Goal: Find specific page/section: Find specific page/section

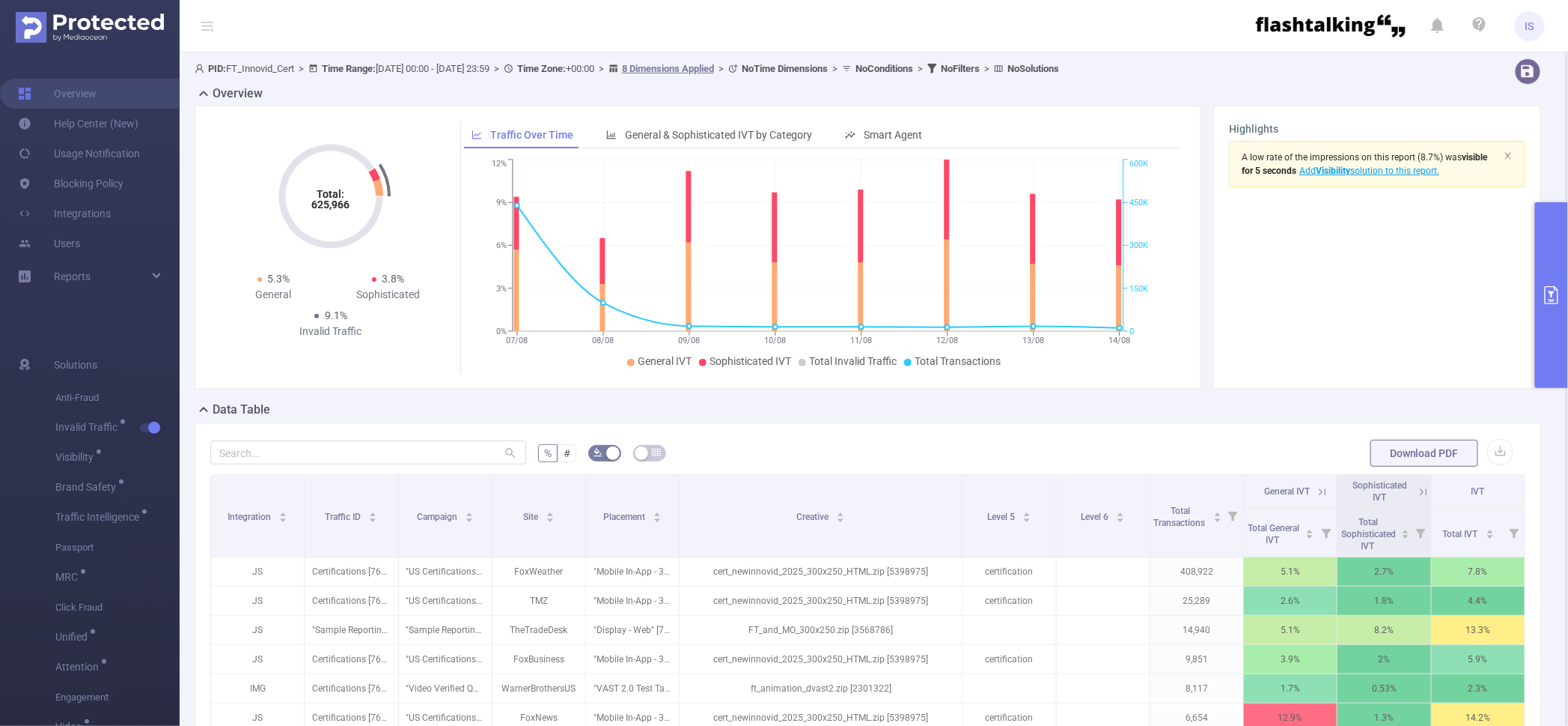
click at [1554, 222] on button "primary" at bounding box center [1551, 295] width 33 height 186
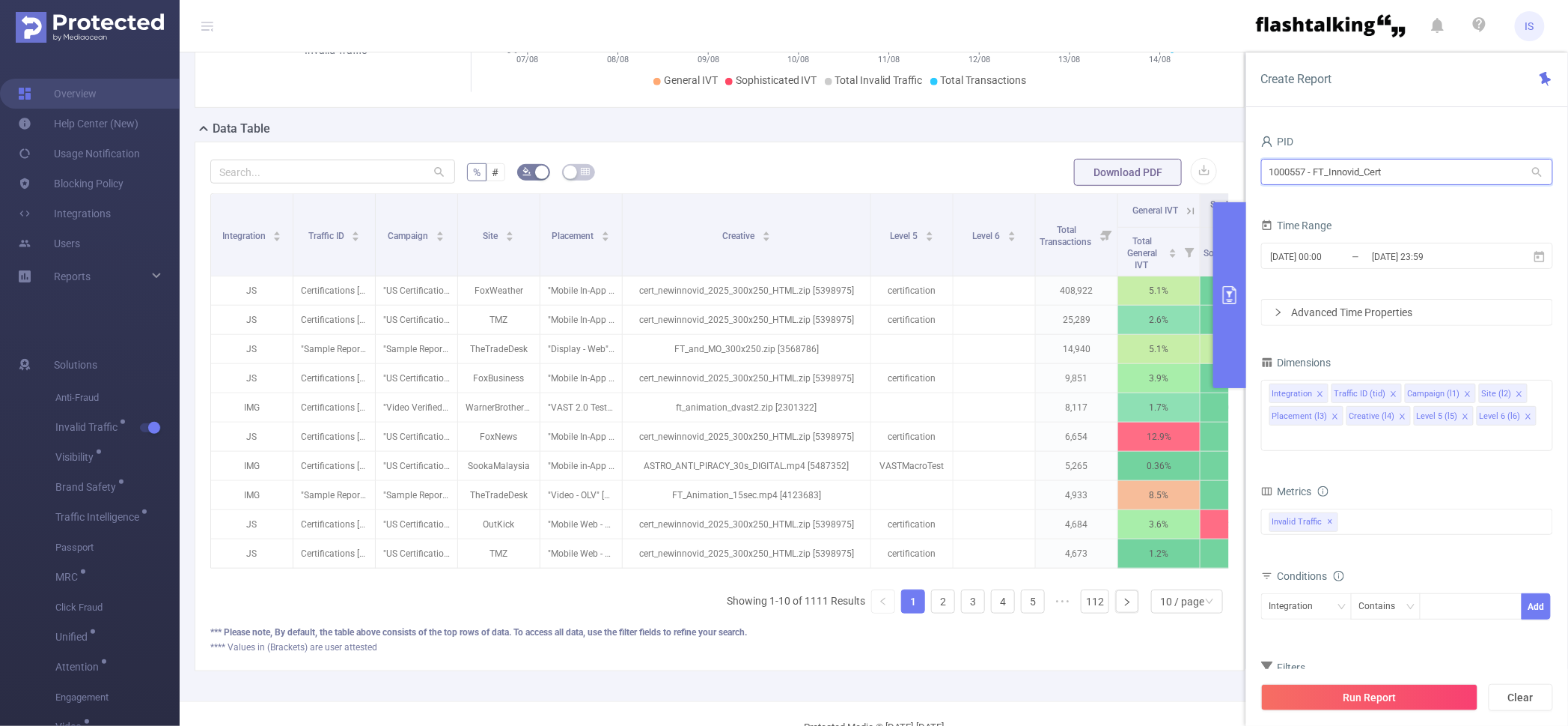
click at [1436, 161] on input "1000557 - FT_Innovid_Cert" at bounding box center [1407, 172] width 292 height 26
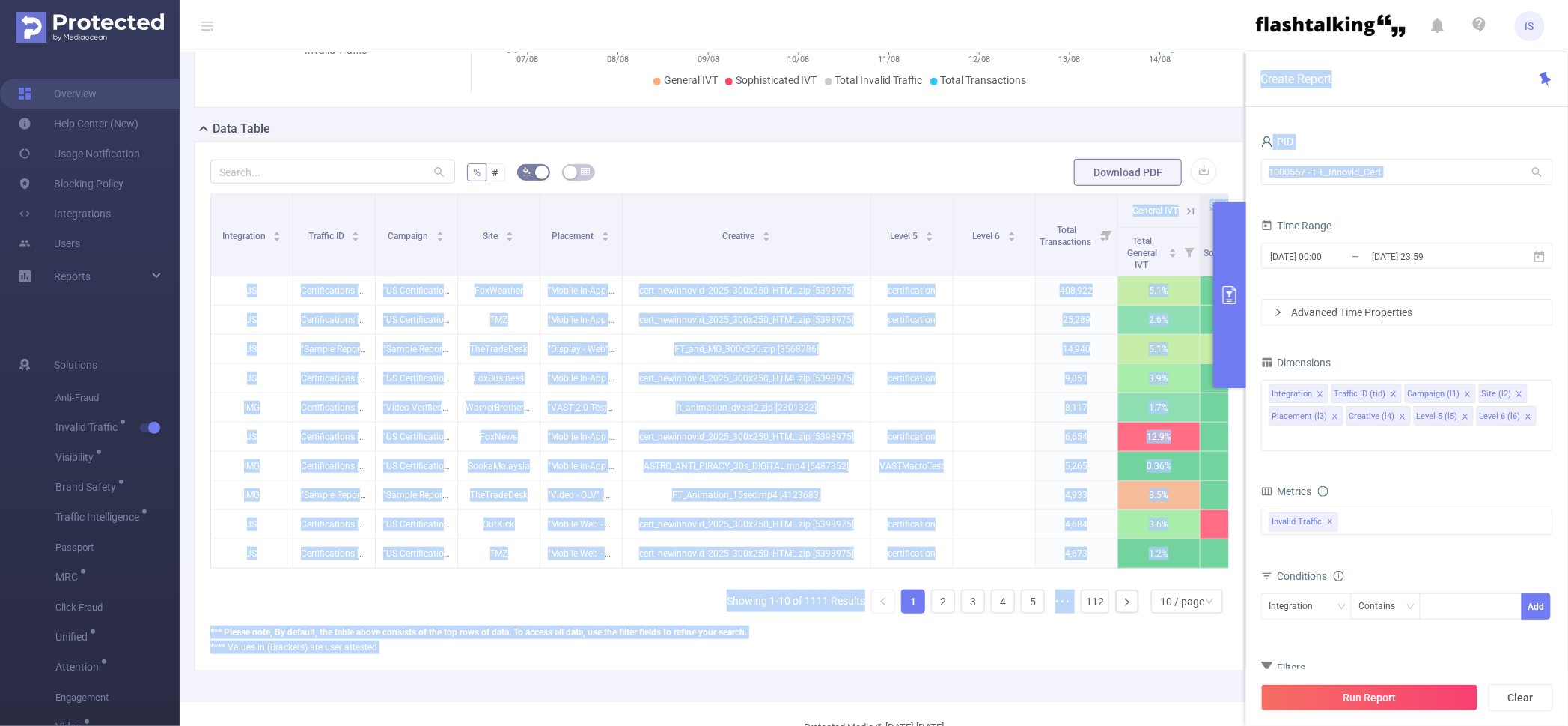
click at [1214, 196] on section "PID: FT_Innovid_Cert > Time Range: [DATE] 00:00 - [DATE] 23:59 > Time Zone: +00…" at bounding box center [874, 236] width 1388 height 930
click at [1439, 195] on div "PID 1000557 - FT_Innovid_Cert 1000557 - FT_Innovid_Cert" at bounding box center [1407, 163] width 292 height 66
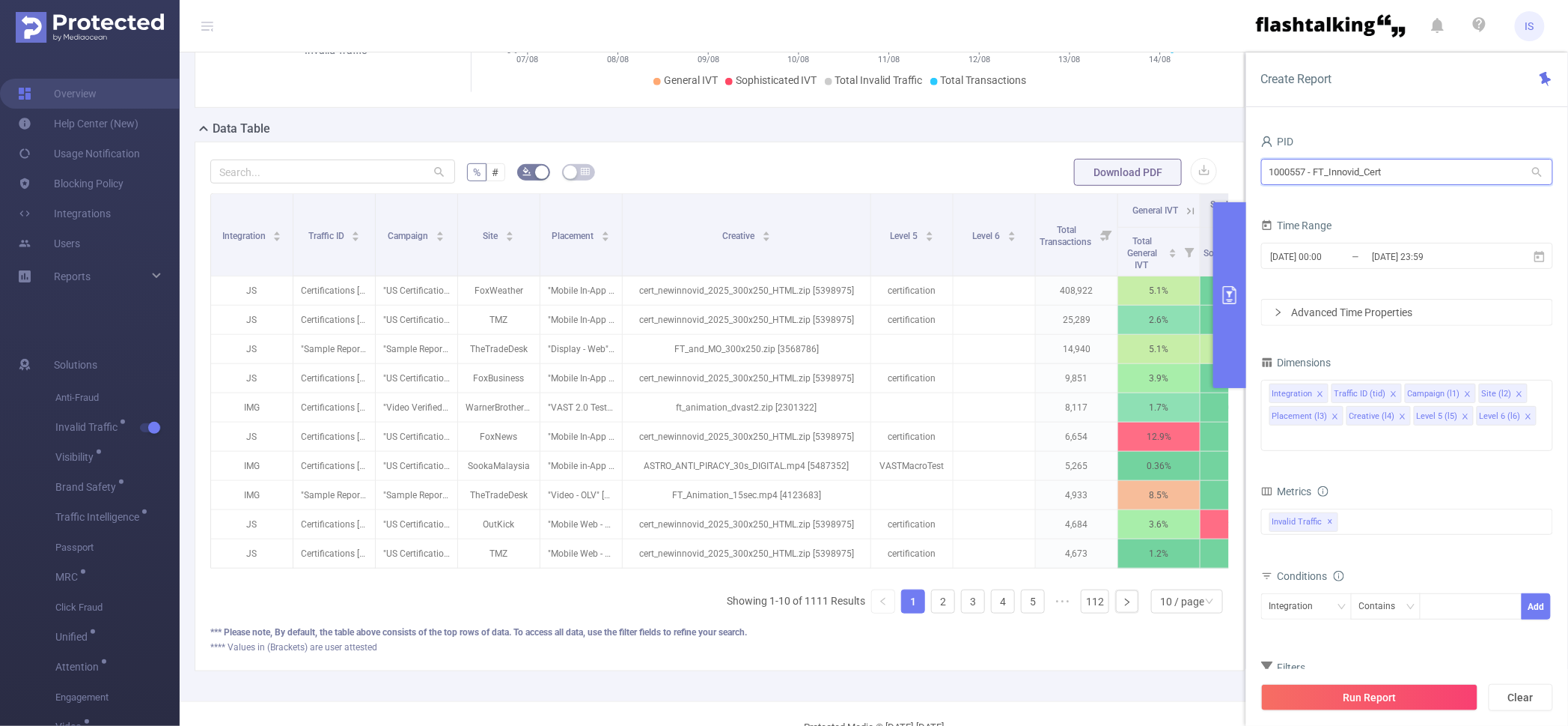
click at [1397, 169] on input "1000557 - FT_Innovid_Cert" at bounding box center [1407, 172] width 292 height 26
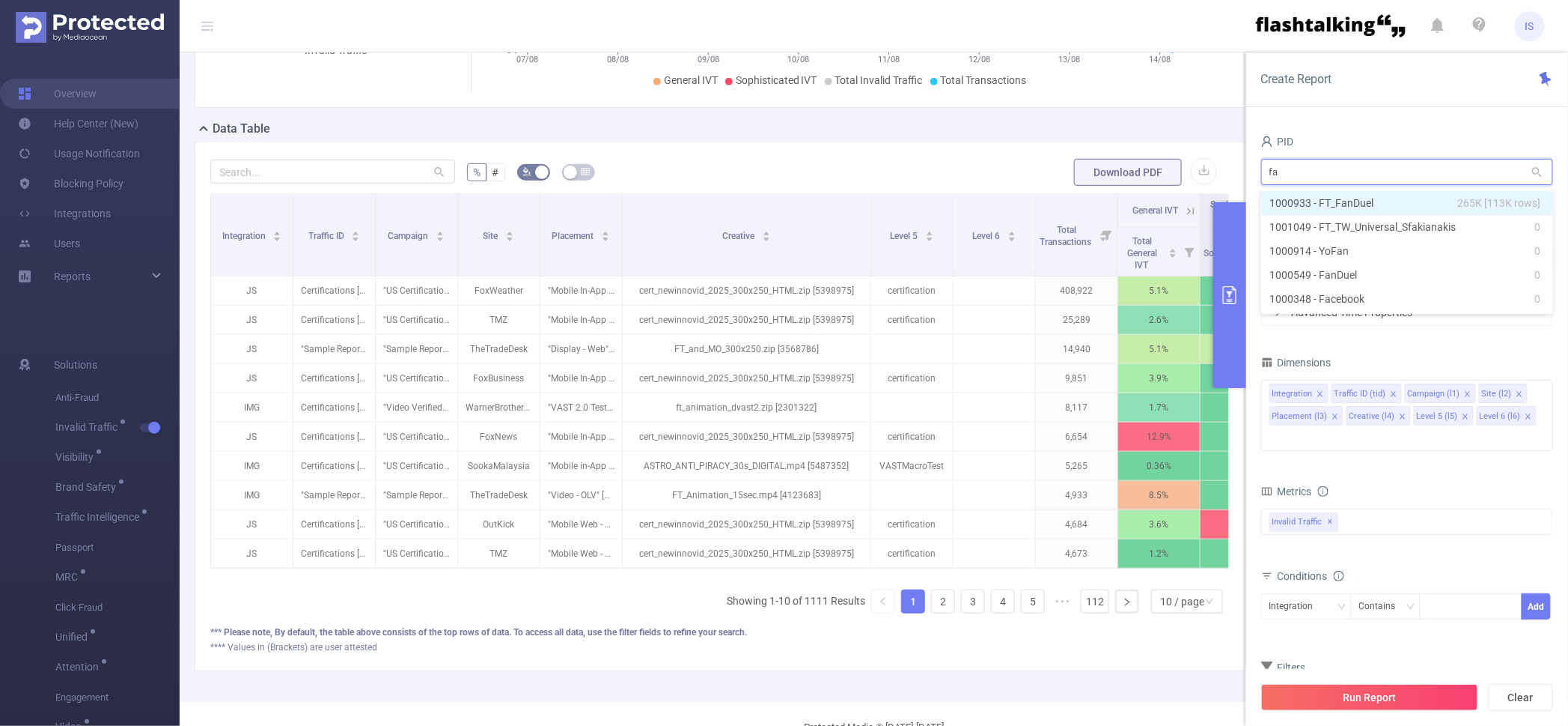
type input "fan"
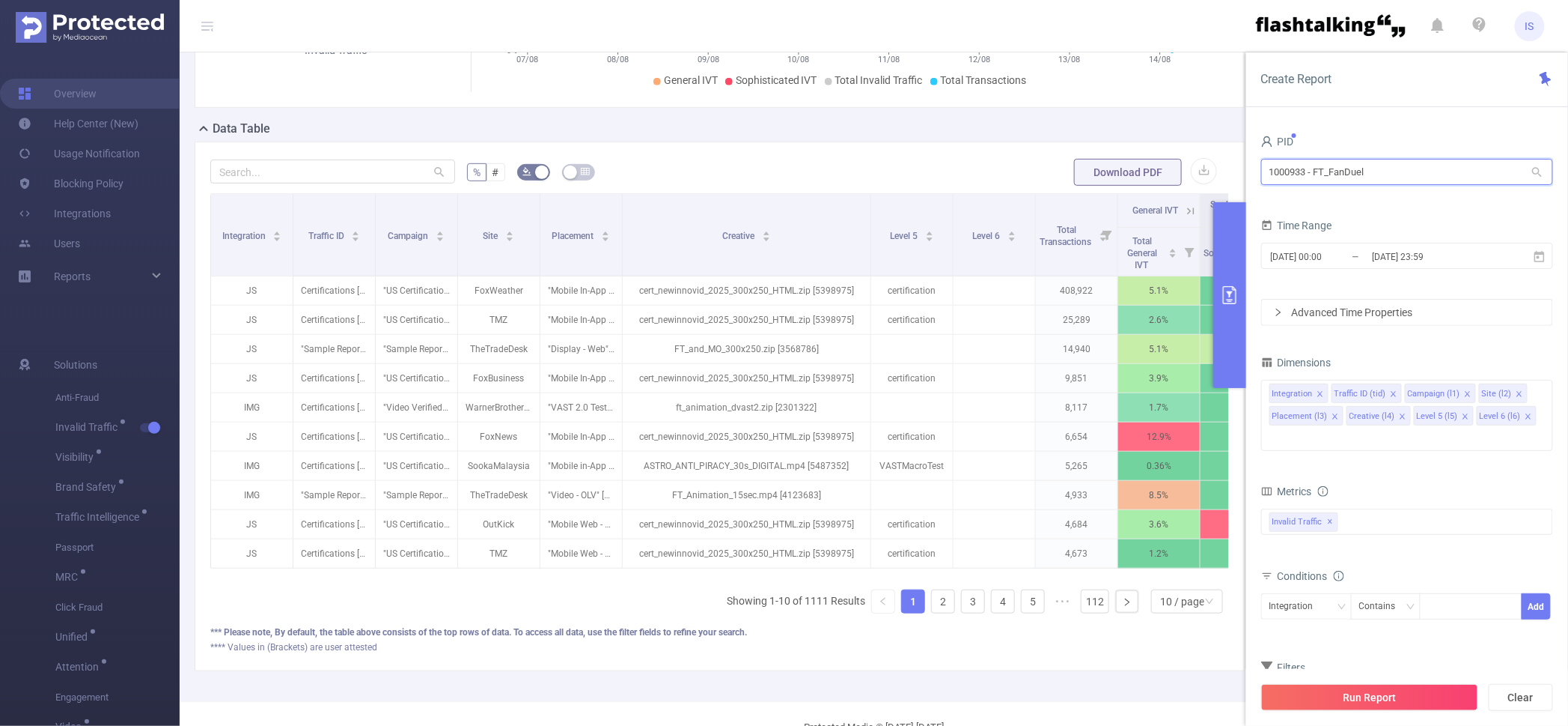
click at [1283, 169] on input "1000933 - FT_FanDuel" at bounding box center [1407, 172] width 292 height 26
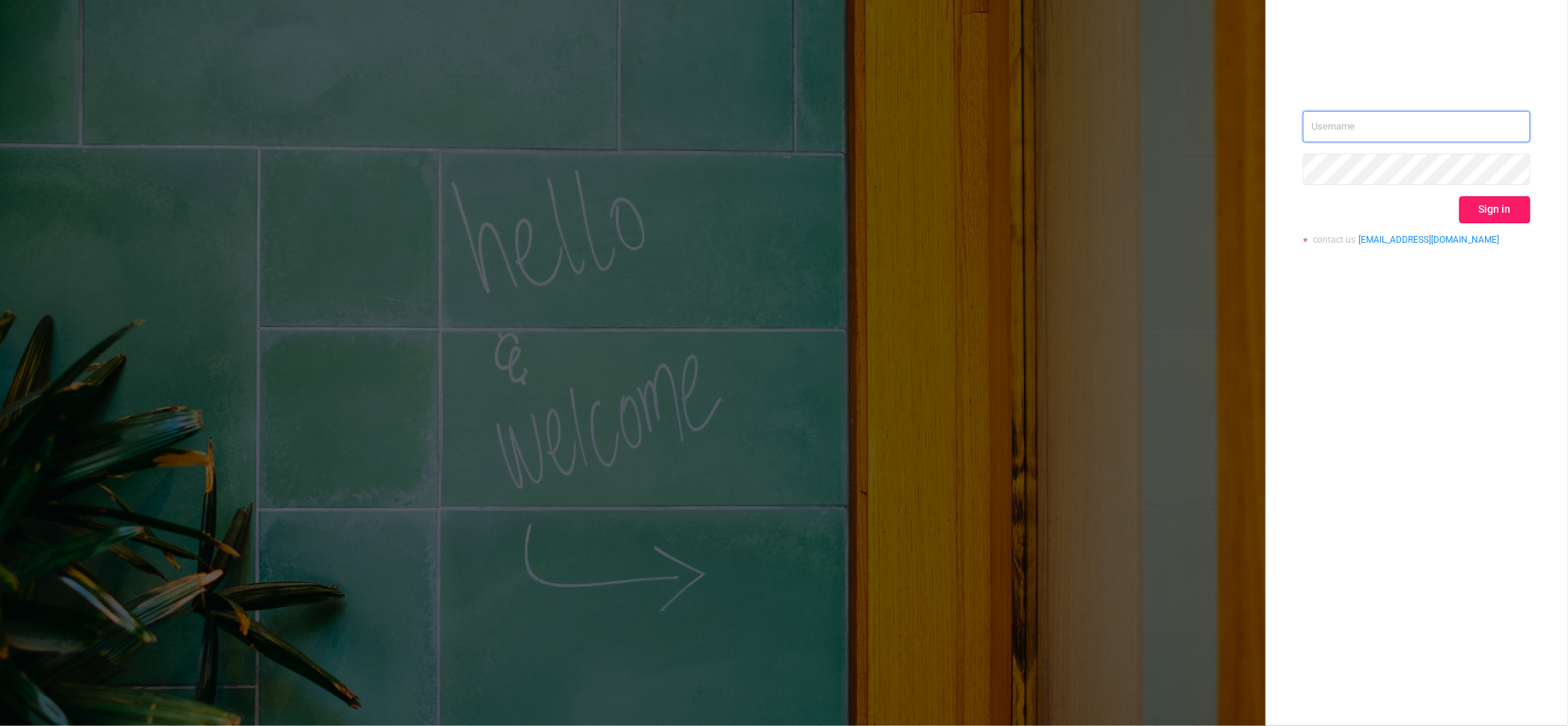
type input "[PERSON_NAME][EMAIL_ADDRESS][DOMAIN_NAME]"
click at [1513, 218] on button "Sign in" at bounding box center [1494, 209] width 71 height 27
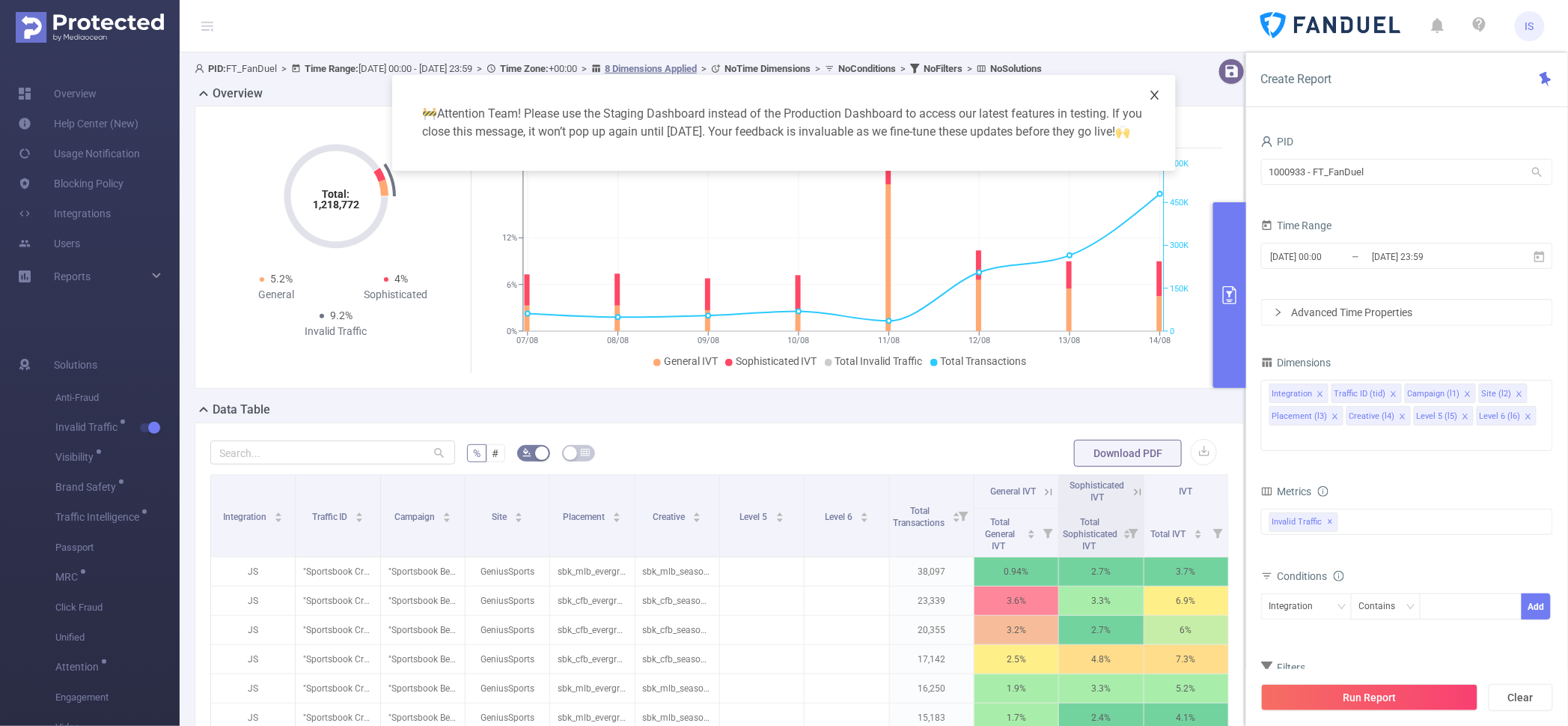
click at [1156, 90] on icon "icon: close" at bounding box center [1155, 96] width 12 height 12
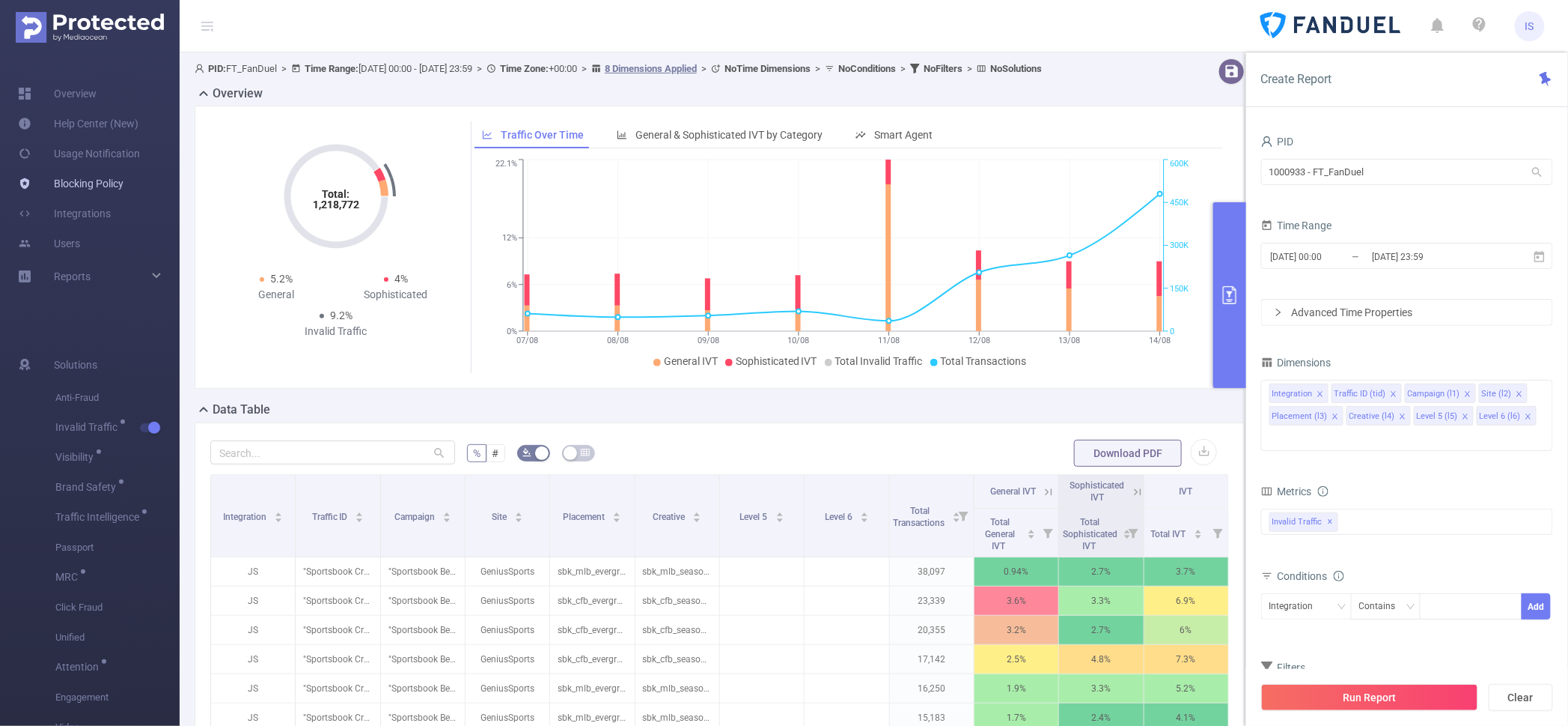
click at [118, 176] on link "Blocking Policy" at bounding box center [70, 183] width 105 height 30
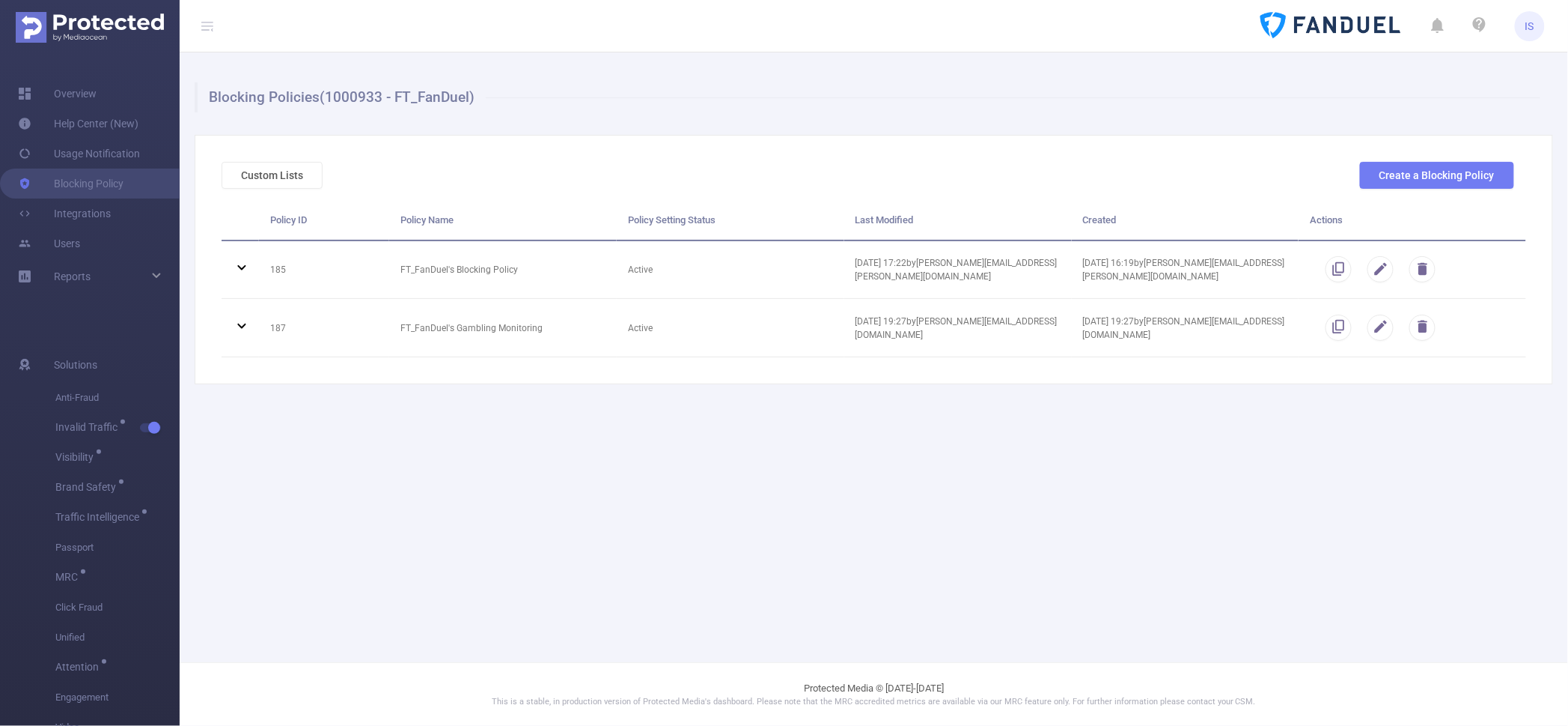
click at [292, 199] on div "Custom Lists Create a Blocking Policy" at bounding box center [868, 181] width 1305 height 39
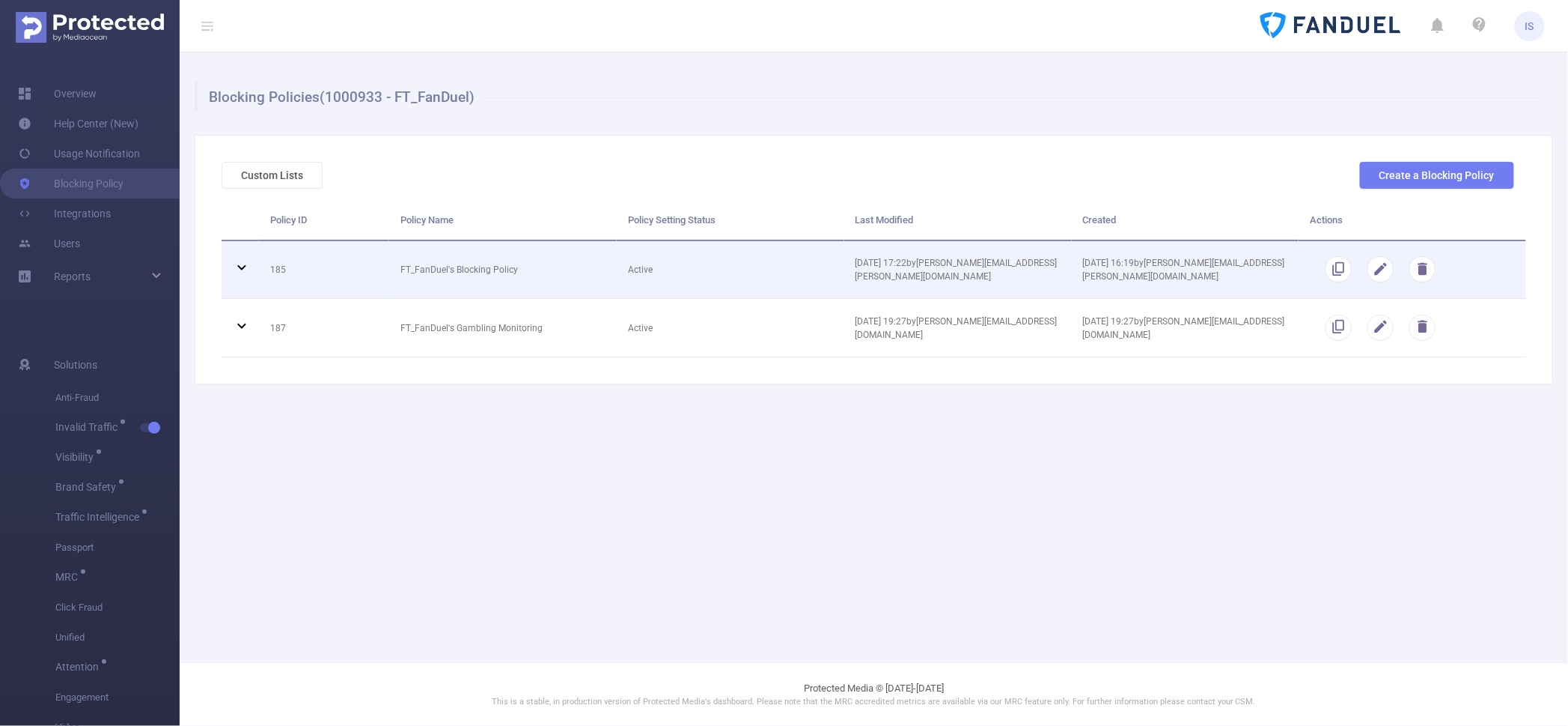
click at [247, 267] on icon at bounding box center [241, 267] width 18 height 18
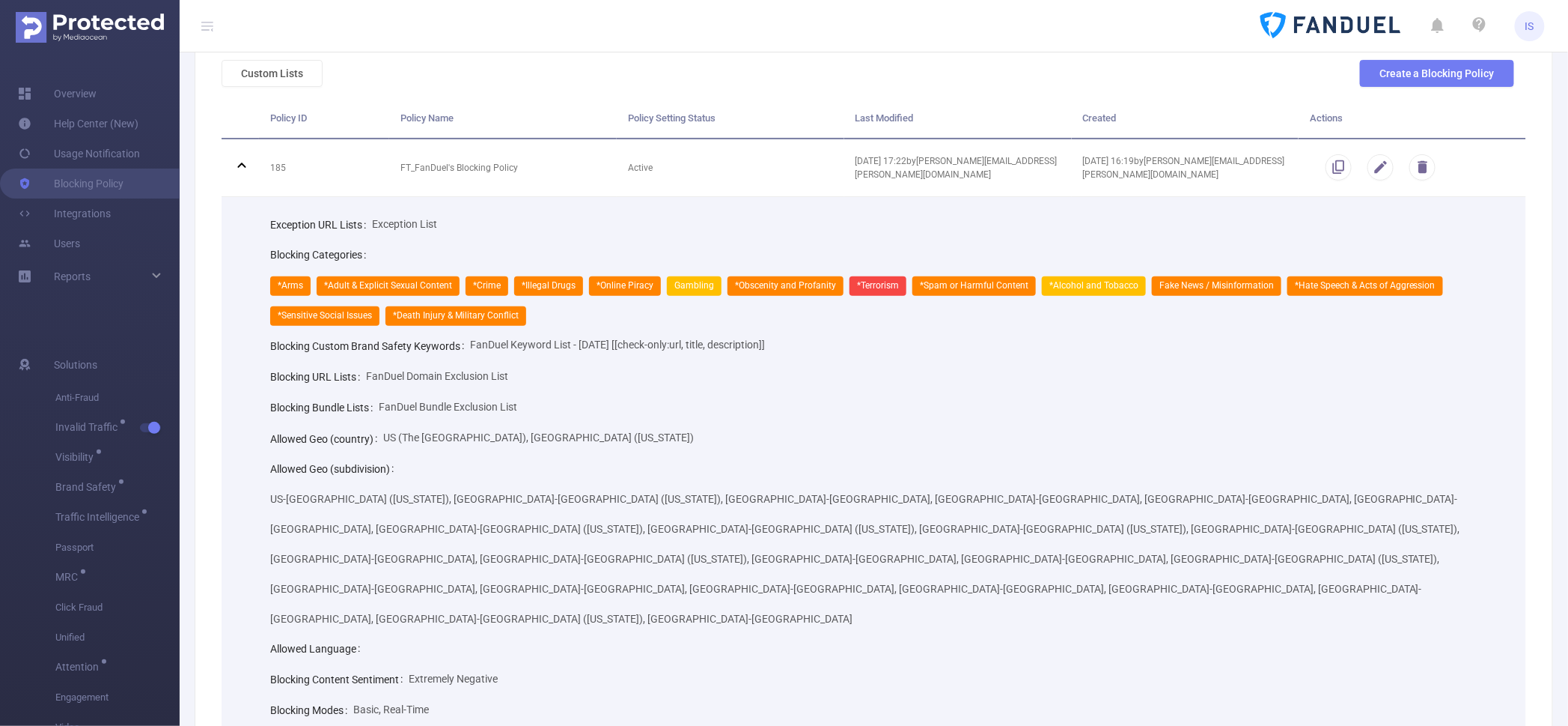
scroll to position [221, 0]
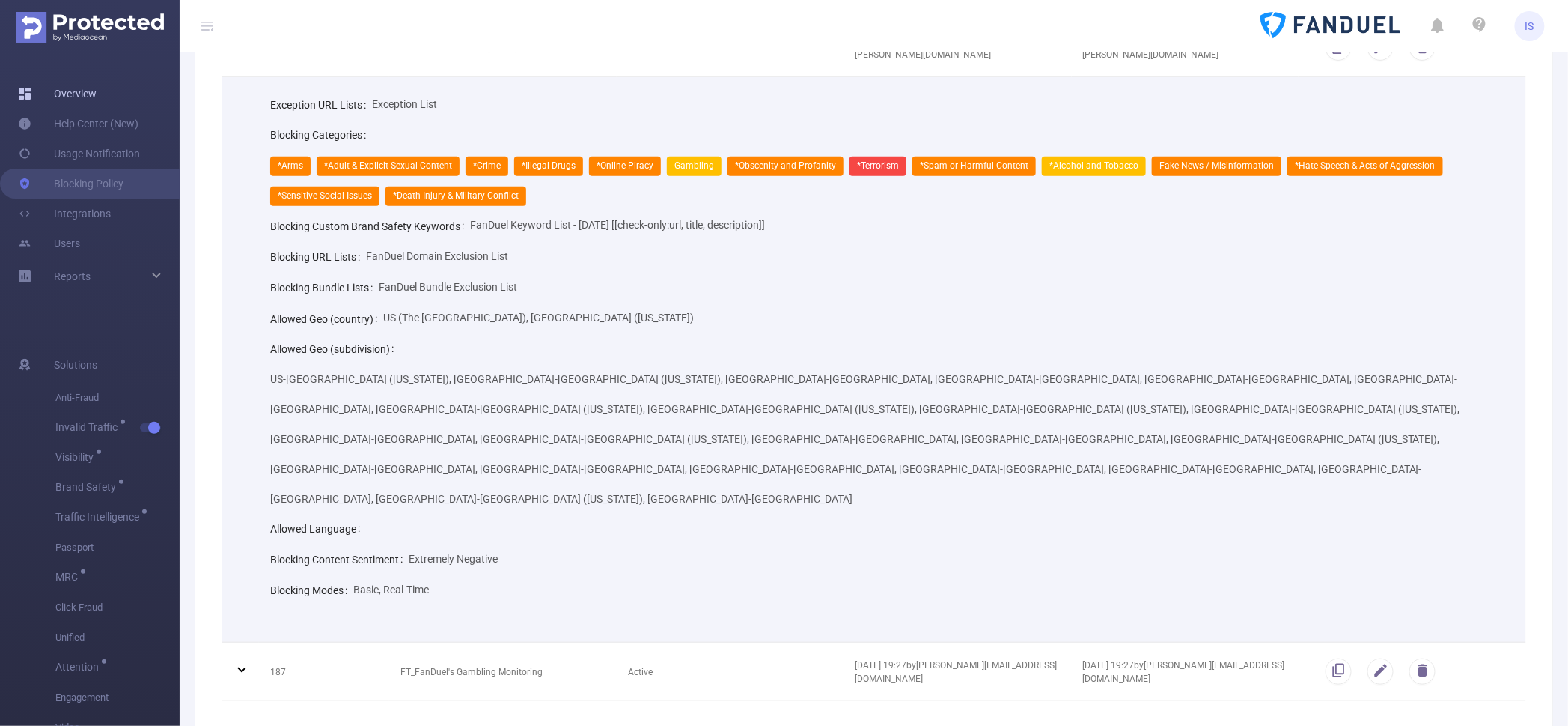
click at [72, 84] on link "Overview" at bounding box center [57, 94] width 79 height 30
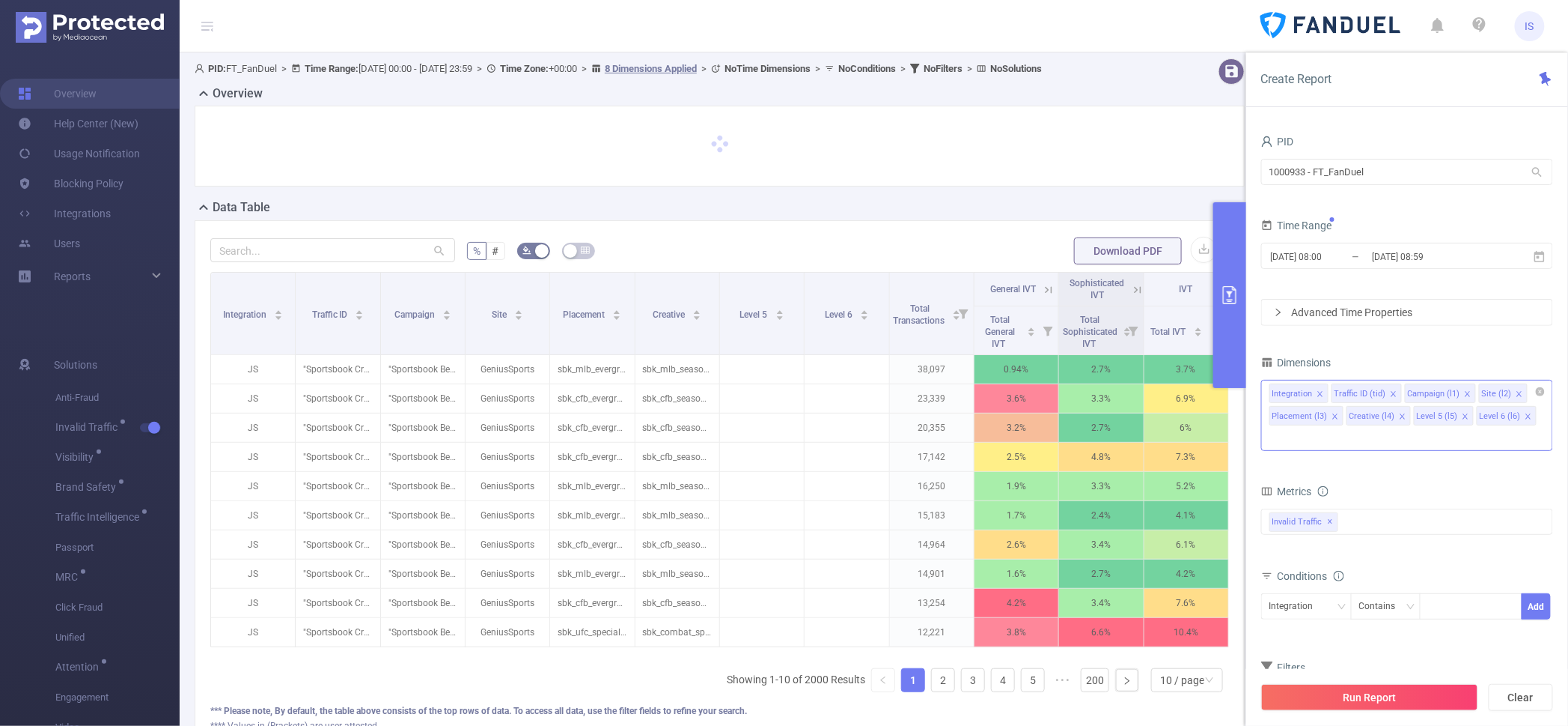
click at [1524, 390] on div "Integration Traffic ID (tid) Campaign (l1) Site (l2) Placement (l3) Creative (l…" at bounding box center [1407, 392] width 276 height 25
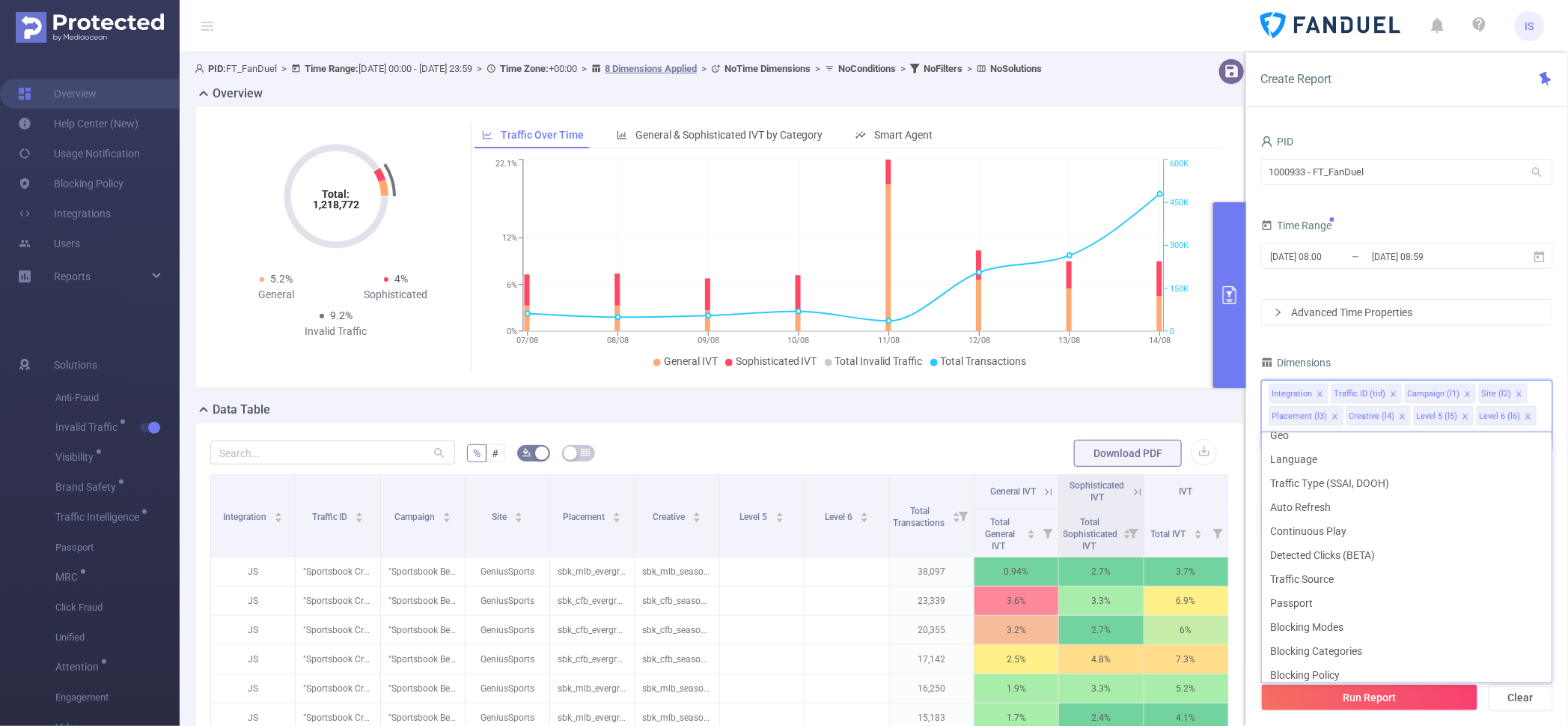
scroll to position [427, 0]
